Goal: Check status: Check status

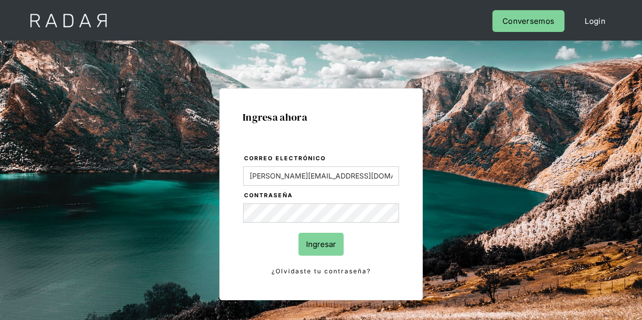
click at [328, 244] on input "Ingresar" at bounding box center [321, 244] width 45 height 23
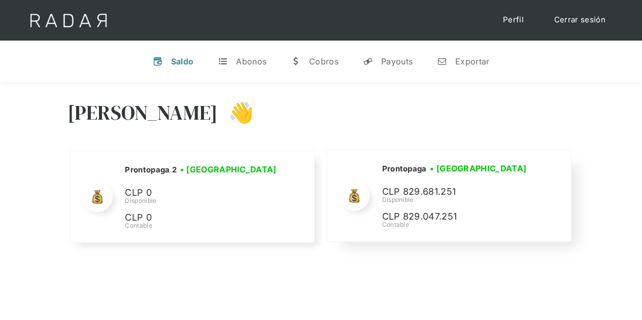
click at [431, 184] on div "Prontopaga • [GEOGRAPHIC_DATA] • Desconectada CLP 829.681.251 Disponible CLP 82…" at bounding box center [458, 196] width 152 height 67
click at [401, 48] on link "y Payouts" at bounding box center [388, 61] width 66 height 26
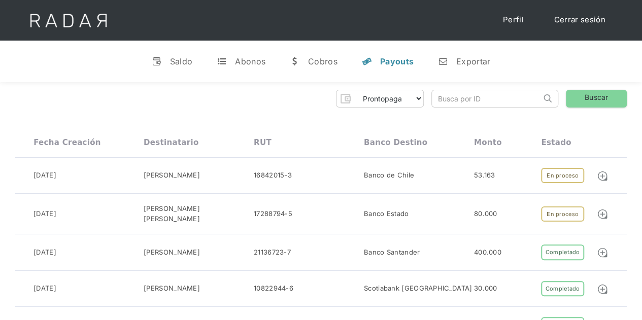
click at [456, 107] on input "search" at bounding box center [486, 98] width 109 height 17
click at [467, 99] on input "search" at bounding box center [486, 98] width 109 height 17
paste input "739564bd-678b-4e65-a0b8-eab5dad9b192"
type input "739564bd-678b-4e65-a0b8-eab5dad9b192"
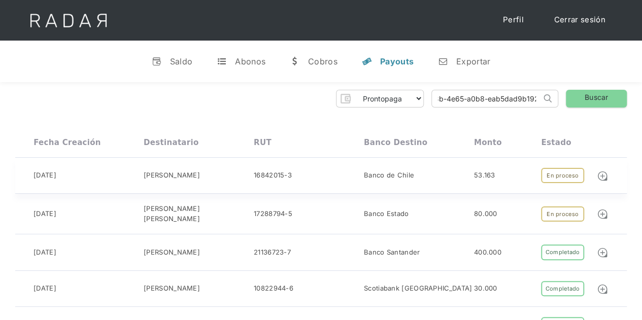
click input "Search" at bounding box center [0, 0] width 0 height 0
click at [494, 100] on input "739564bd-678b-4e65-a0b8-eab5dad9b192" at bounding box center [486, 98] width 109 height 17
click at [552, 100] on img at bounding box center [548, 98] width 8 height 8
click at [545, 100] on img at bounding box center [548, 98] width 8 height 8
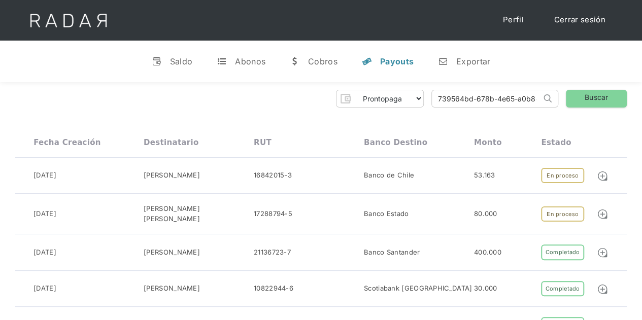
click at [526, 95] on input "739564bd-678b-4e65-a0b8-eab5dad9b192" at bounding box center [486, 98] width 109 height 17
click input "Search" at bounding box center [0, 0] width 0 height 0
click at [613, 99] on link "Buscar" at bounding box center [596, 99] width 61 height 18
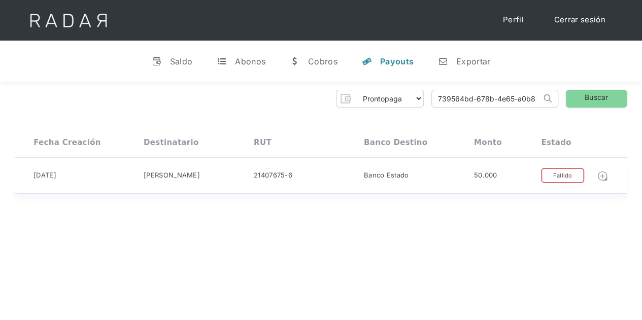
click at [606, 177] on img at bounding box center [602, 176] width 11 height 11
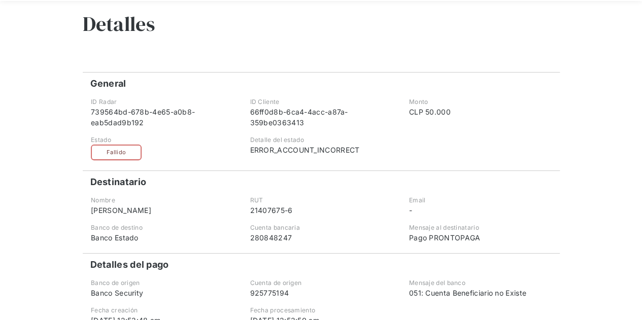
scroll to position [51, 0]
